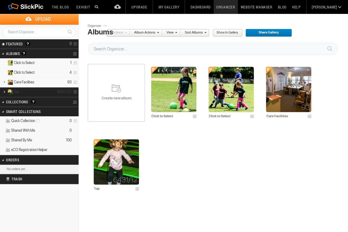
click at [75, 91] on span at bounding box center [75, 92] width 6 height 10
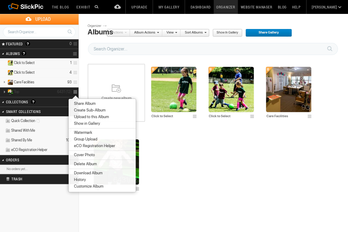
click at [70, 91] on icon "6431 (12)" at bounding box center [64, 91] width 14 height 5
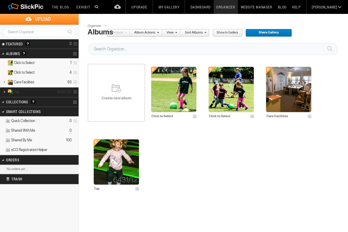
click at [74, 91] on span at bounding box center [75, 92] width 6 height 10
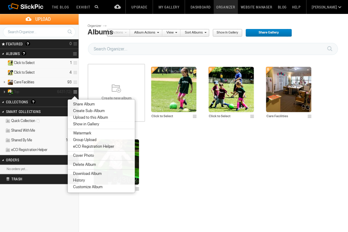
click at [4, 91] on link at bounding box center [4, 92] width 8 height 8
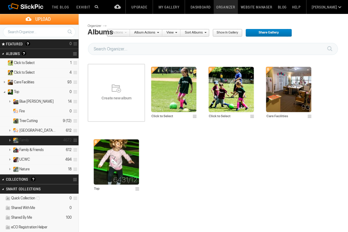
click at [10, 139] on link at bounding box center [9, 140] width 8 height 8
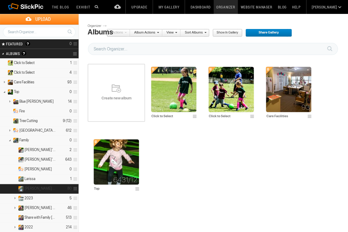
click at [33, 187] on span "[PERSON_NAME] Paintings" at bounding box center [40, 188] width 32 height 5
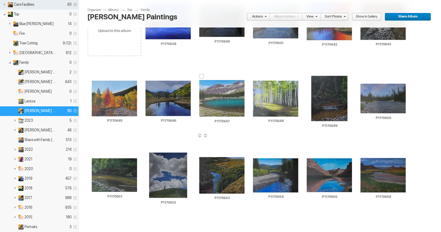
scroll to position [76, 0]
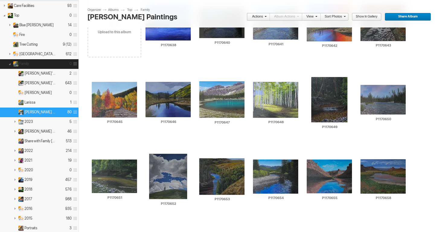
click at [74, 63] on span at bounding box center [75, 64] width 6 height 10
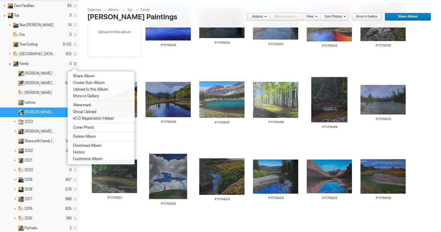
click at [78, 81] on span "Create Sub-Album" at bounding box center [87, 82] width 33 height 5
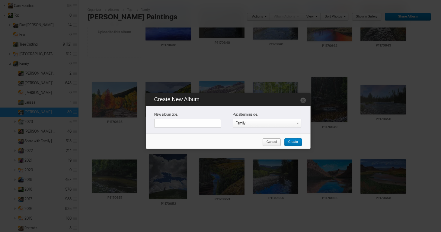
click at [162, 122] on input "text" at bounding box center [187, 123] width 67 height 8
type input "[PERSON_NAME]'s Paintings for Family"
click at [290, 141] on span "Create" at bounding box center [291, 142] width 14 height 8
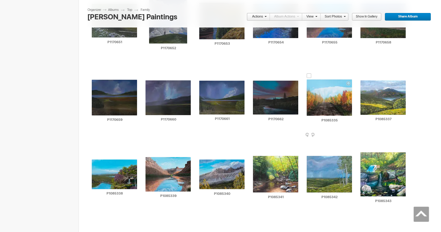
scroll to position [229, 0]
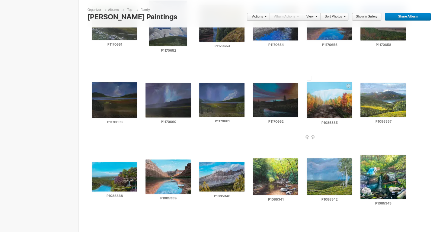
click at [307, 76] on div at bounding box center [309, 78] width 5 height 5
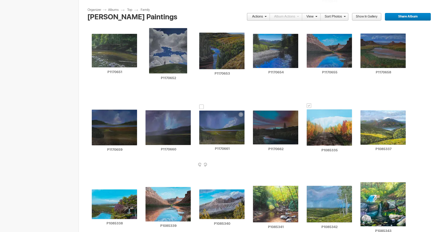
scroll to position [203, 0]
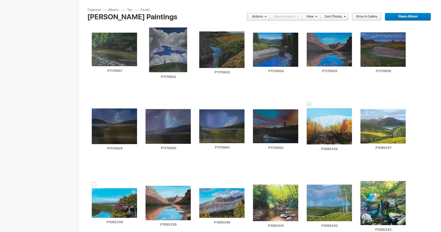
click at [95, 182] on div at bounding box center [94, 184] width 5 height 5
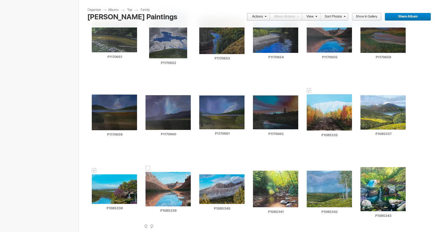
scroll to position [220, 0]
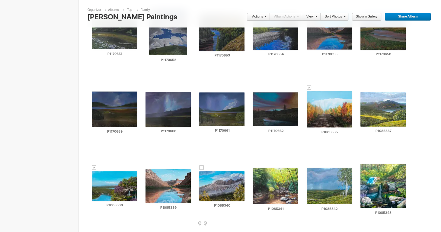
click at [200, 166] on div at bounding box center [201, 167] width 5 height 5
click at [347, 159] on div at bounding box center [362, 160] width 5 height 5
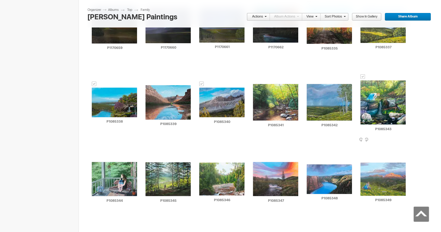
scroll to position [307, 0]
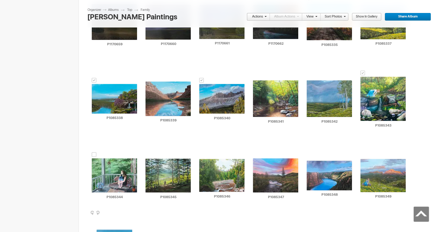
click at [93, 153] on div at bounding box center [94, 154] width 5 height 5
click at [147, 154] on div at bounding box center [147, 154] width 5 height 5
click at [202, 154] on div at bounding box center [201, 155] width 5 height 5
click at [309, 157] on div at bounding box center [309, 157] width 5 height 5
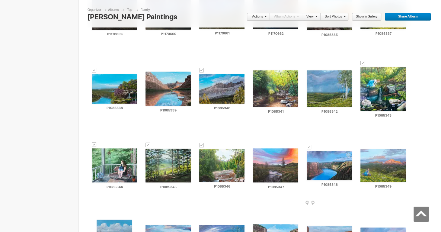
scroll to position [331, 0]
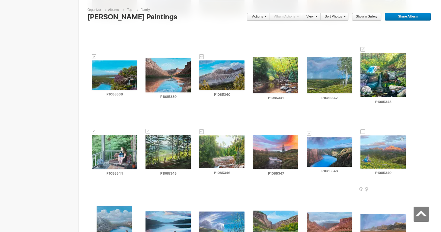
click at [347, 131] on div at bounding box center [362, 131] width 5 height 5
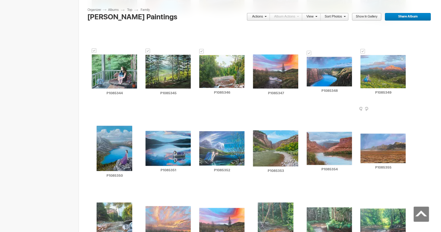
scroll to position [413, 0]
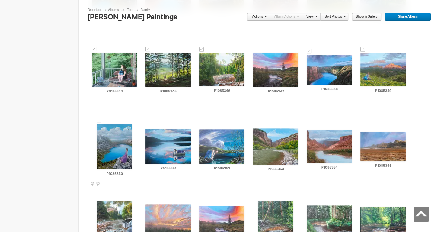
click at [98, 120] on div at bounding box center [99, 120] width 5 height 5
click at [149, 123] on div at bounding box center [147, 125] width 5 height 5
click at [201, 125] on div at bounding box center [201, 125] width 5 height 5
click at [255, 123] on div at bounding box center [255, 124] width 5 height 5
click at [310, 126] on div at bounding box center [309, 126] width 5 height 5
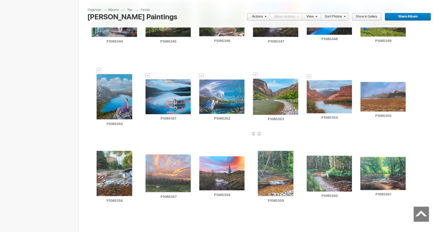
scroll to position [463, 0]
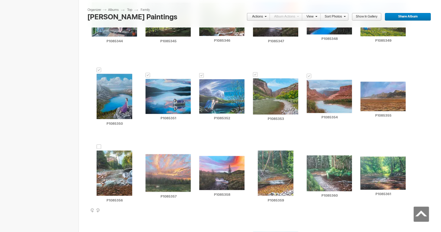
click at [100, 145] on div at bounding box center [99, 146] width 5 height 5
click at [308, 151] on div at bounding box center [309, 151] width 5 height 5
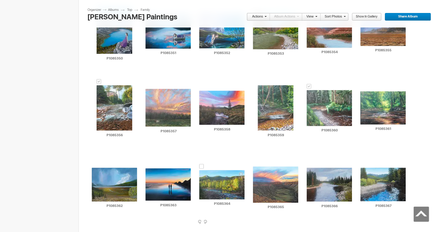
scroll to position [528, 0]
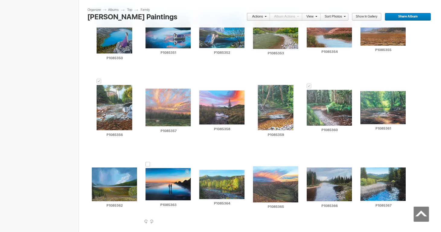
click at [148, 164] on div at bounding box center [147, 164] width 5 height 5
click at [254, 160] on div at bounding box center [255, 162] width 5 height 5
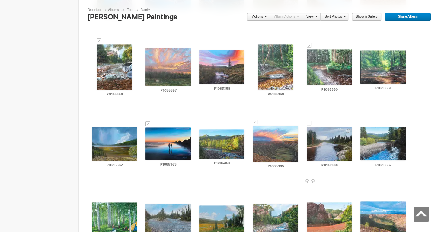
scroll to position [569, 0]
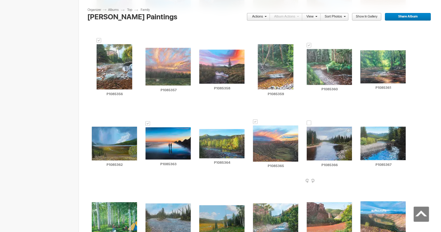
click at [308, 122] on div at bounding box center [309, 122] width 5 height 5
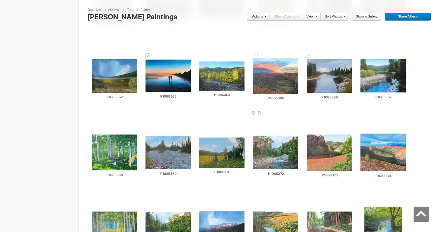
scroll to position [639, 0]
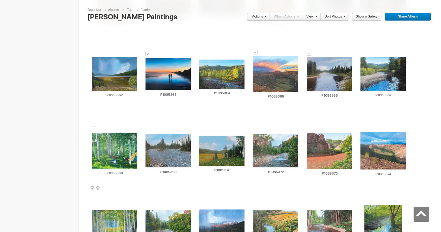
click at [92, 128] on div at bounding box center [94, 128] width 5 height 5
click at [254, 128] on div at bounding box center [255, 130] width 5 height 5
click at [309, 128] on div at bounding box center [309, 128] width 5 height 5
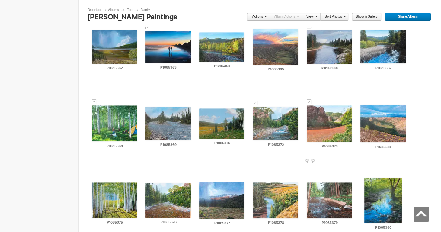
scroll to position [668, 0]
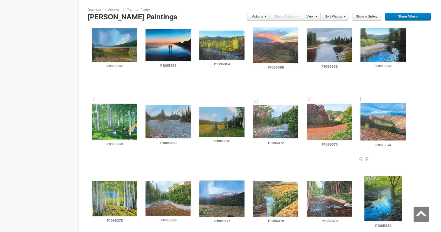
click at [347, 98] on div at bounding box center [362, 99] width 5 height 5
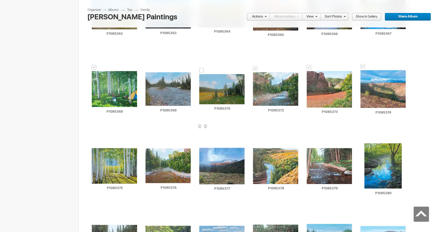
scroll to position [701, 0]
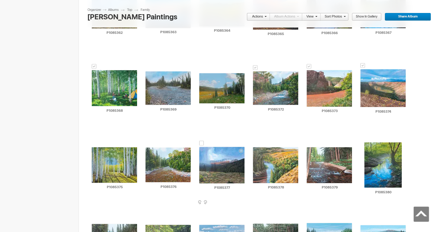
click at [201, 143] on div at bounding box center [201, 143] width 5 height 5
click at [309, 143] on div at bounding box center [309, 143] width 5 height 5
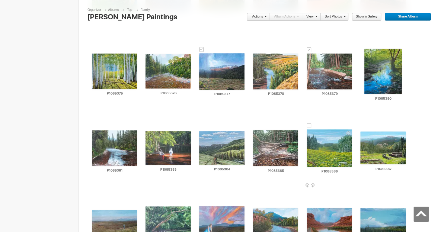
scroll to position [795, 0]
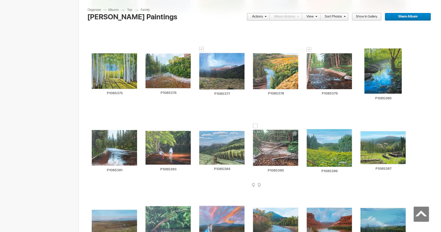
click at [254, 125] on div at bounding box center [255, 125] width 5 height 5
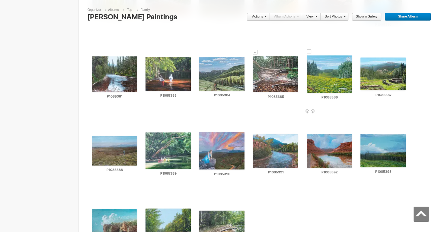
scroll to position [869, 0]
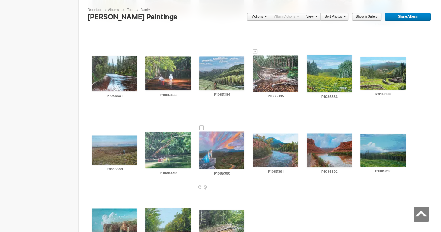
click at [202, 126] on div at bounding box center [201, 127] width 5 height 5
click at [256, 127] on div at bounding box center [255, 129] width 5 height 5
click at [308, 128] on div at bounding box center [309, 129] width 5 height 5
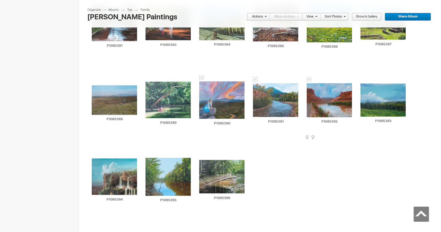
scroll to position [920, 0]
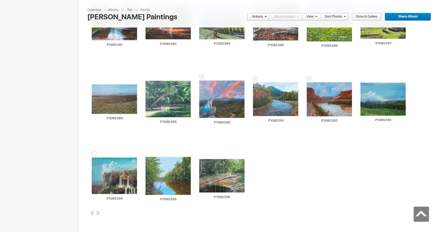
click at [94, 153] on div at bounding box center [94, 153] width 5 height 5
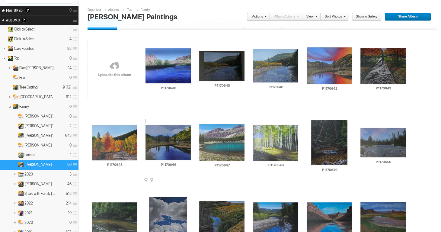
scroll to position [32, 0]
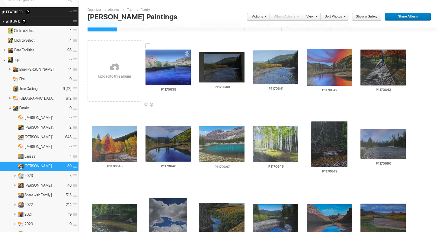
click at [148, 45] on div at bounding box center [147, 45] width 5 height 5
click at [308, 45] on div at bounding box center [309, 45] width 5 height 5
click at [347, 44] on div at bounding box center [362, 45] width 5 height 5
click at [95, 122] on div at bounding box center [94, 122] width 5 height 5
click at [148, 121] on div at bounding box center [147, 122] width 5 height 5
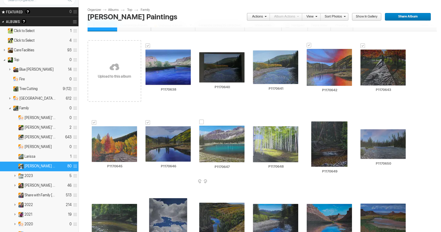
click at [202, 120] on div at bounding box center [201, 122] width 5 height 5
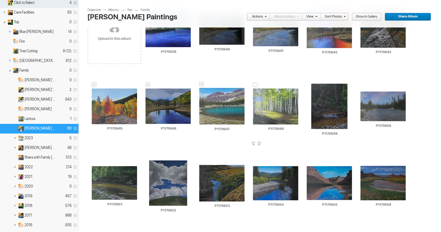
scroll to position [70, 0]
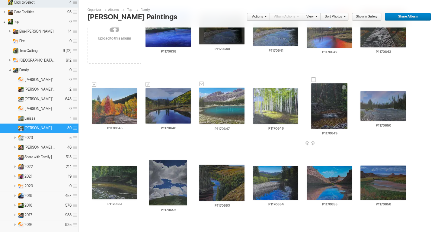
click at [314, 80] on div at bounding box center [313, 79] width 5 height 5
click at [94, 161] on div at bounding box center [94, 162] width 5 height 5
click at [151, 157] on div at bounding box center [151, 156] width 5 height 5
click at [308, 162] on div at bounding box center [309, 162] width 5 height 5
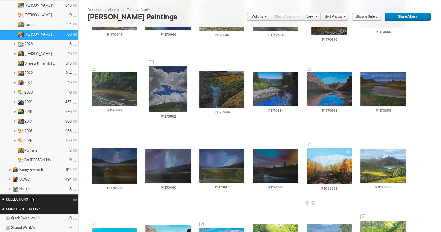
scroll to position [166, 0]
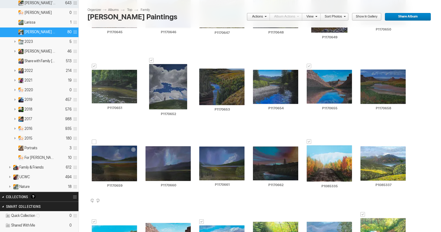
click at [94, 143] on div at bounding box center [94, 141] width 5 height 5
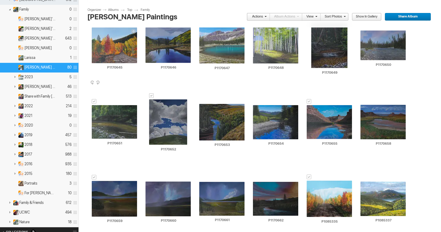
scroll to position [130, 0]
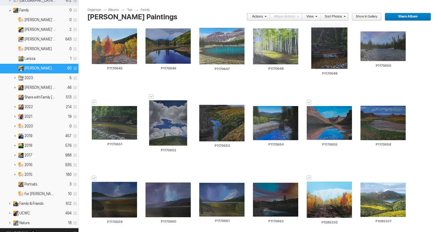
click at [263, 16] on span at bounding box center [265, 16] width 4 height 4
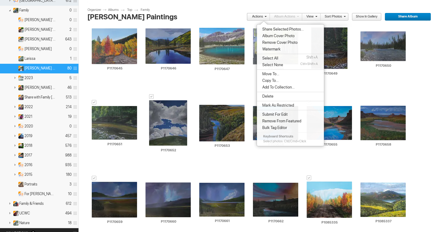
click at [269, 79] on span "Copy To..." at bounding box center [269, 80] width 18 height 5
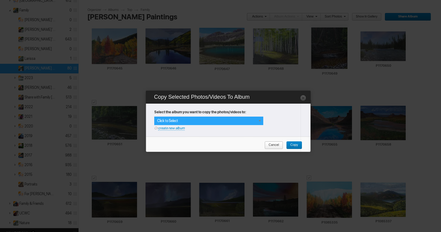
click at [239, 120] on div "Click to Select" at bounding box center [208, 120] width 109 height 8
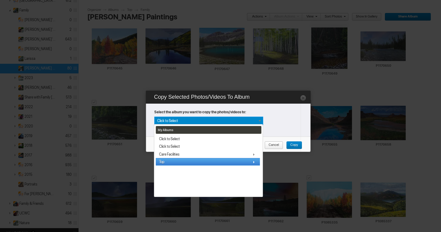
click at [254, 159] on span at bounding box center [253, 161] width 5 height 5
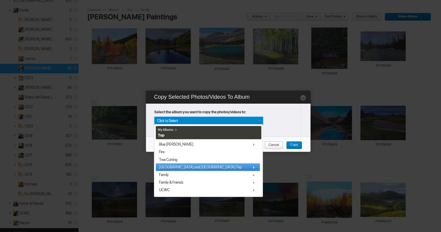
scroll to position [2, 0]
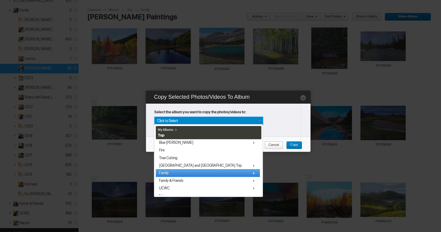
click at [253, 172] on span at bounding box center [253, 173] width 5 height 5
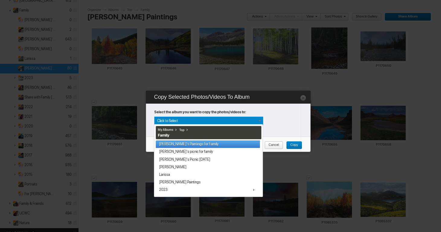
click at [185, 143] on link "[PERSON_NAME]'s Paintings for Family" at bounding box center [208, 144] width 104 height 8
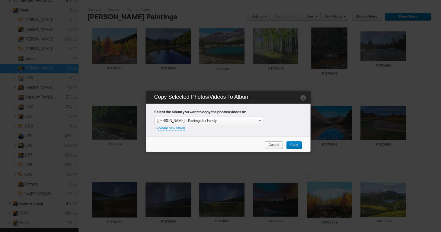
click at [292, 144] on span "Copy" at bounding box center [292, 145] width 12 height 8
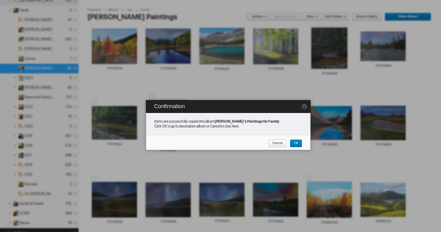
click at [293, 143] on span "Ok" at bounding box center [294, 143] width 8 height 8
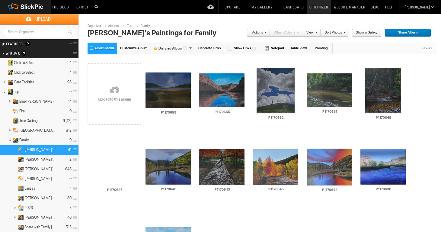
click at [402, 32] on span "Share Album" at bounding box center [406, 33] width 42 height 8
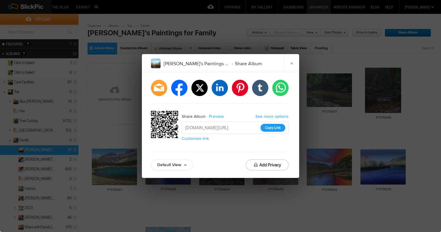
click at [273, 129] on button "Copy Link" at bounding box center [272, 128] width 25 height 8
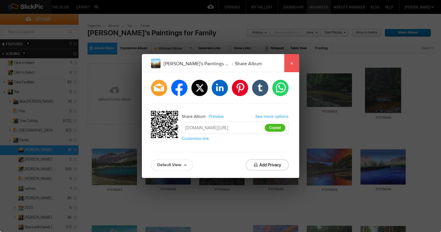
click at [292, 62] on link "×" at bounding box center [291, 63] width 15 height 18
